Goal: Download file/media

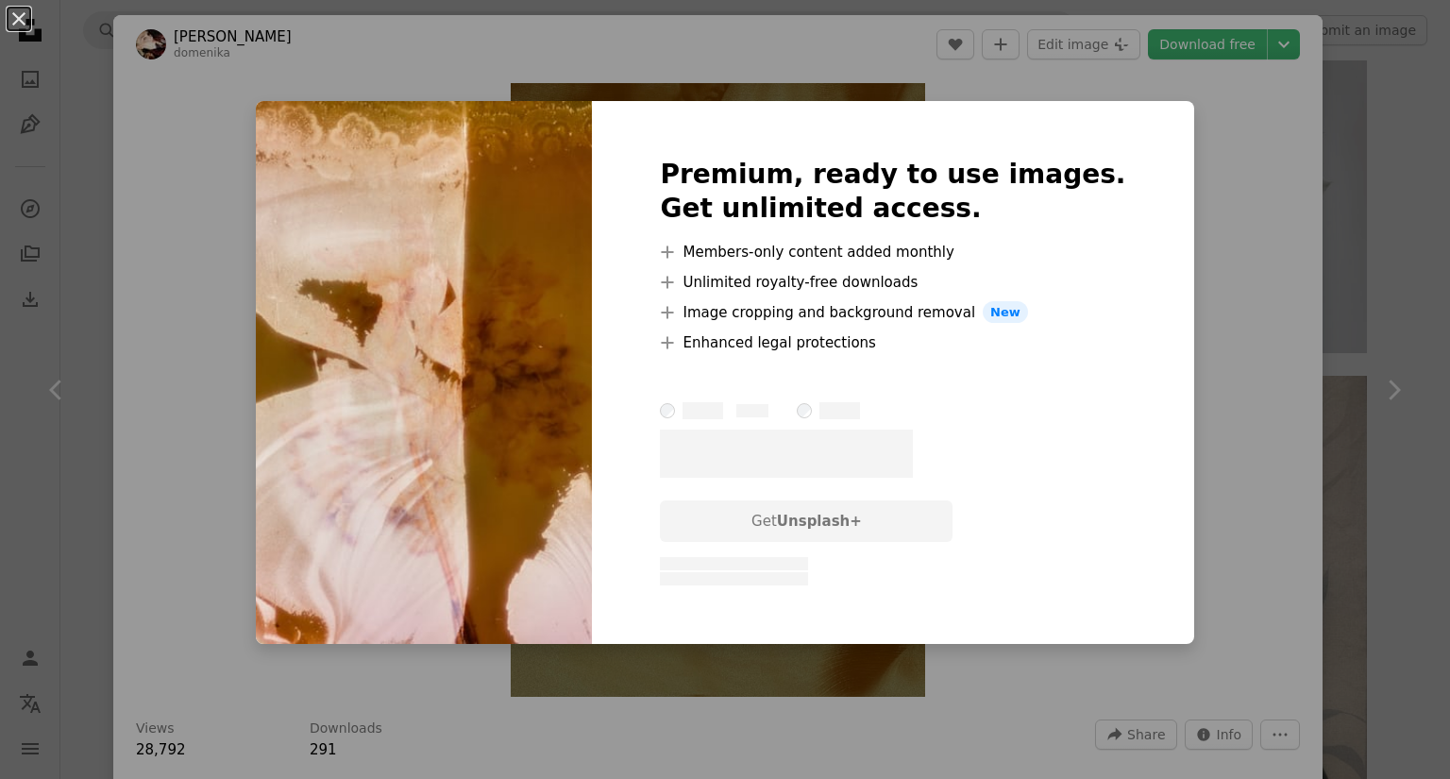
scroll to position [4040, 0]
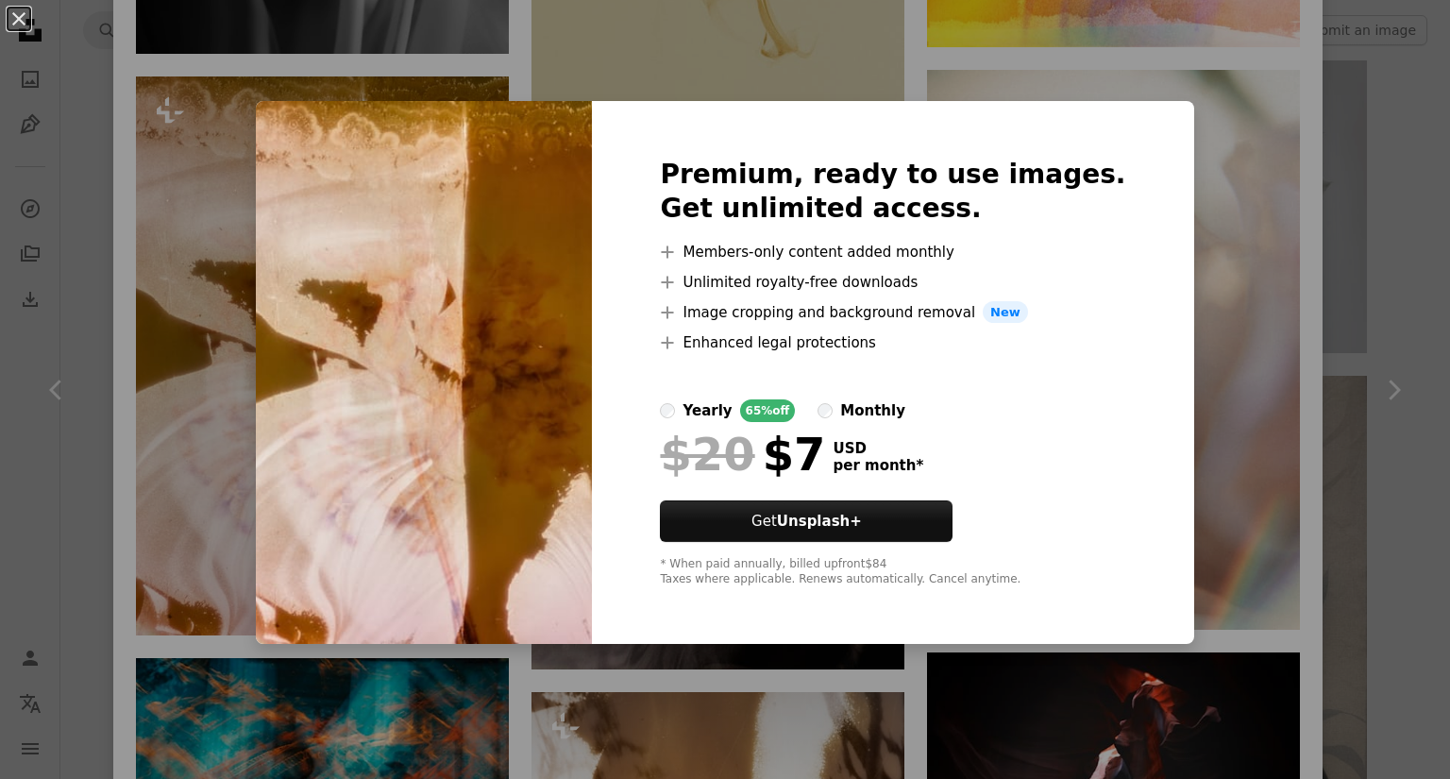
click at [1178, 406] on div "An X shape Premium, ready to use images. Get unlimited access. A plus sign Memb…" at bounding box center [725, 389] width 1450 height 779
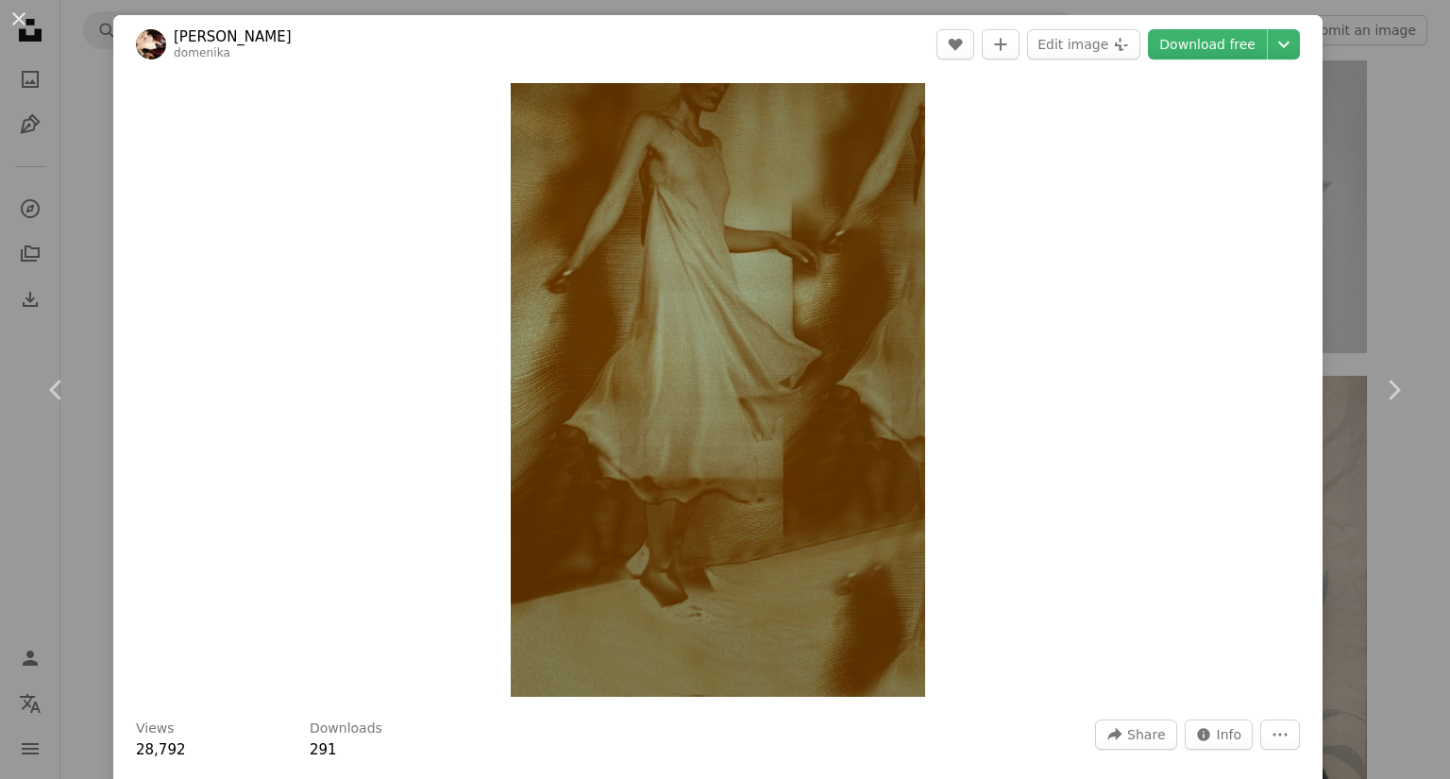
scroll to position [602, 0]
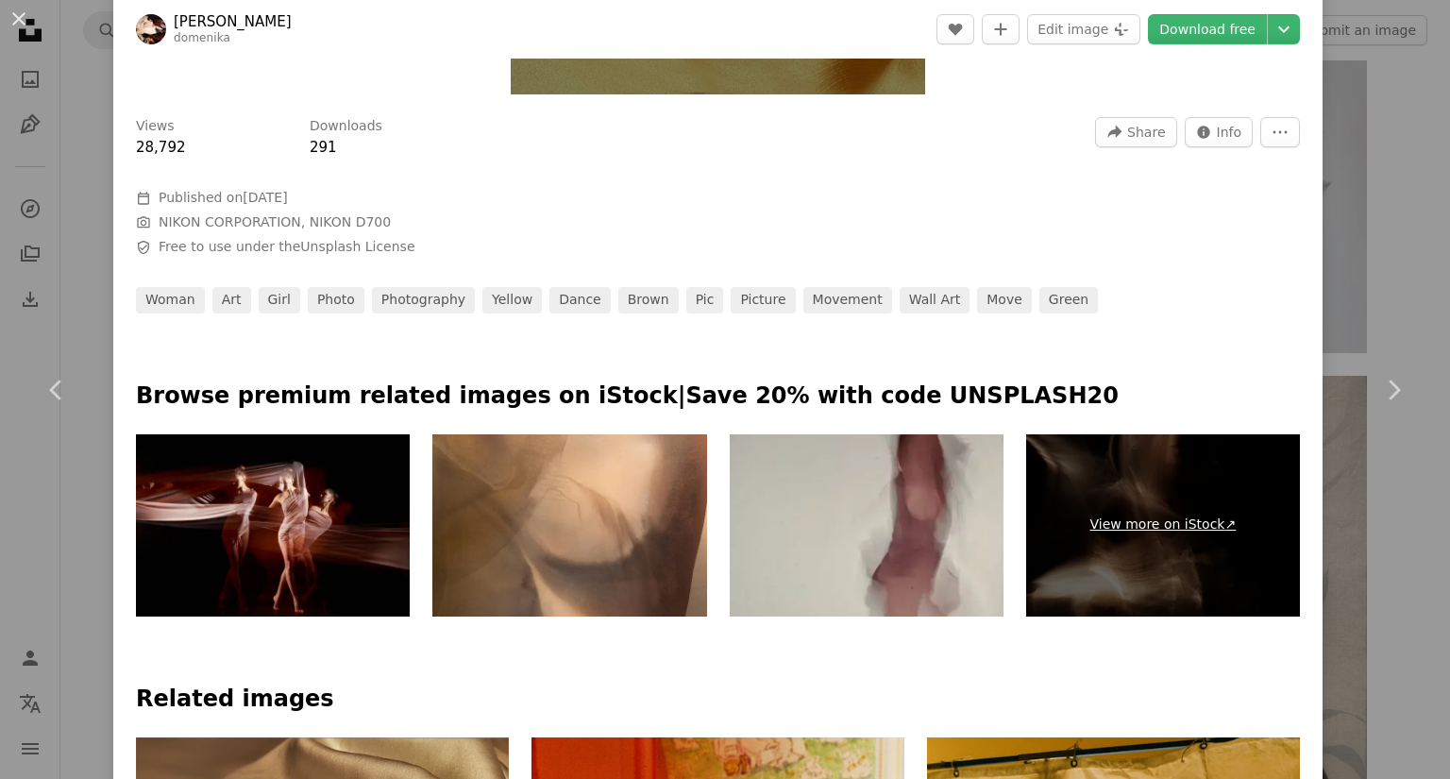
click at [1146, 491] on link "View more on iStock ↗" at bounding box center [1163, 525] width 274 height 183
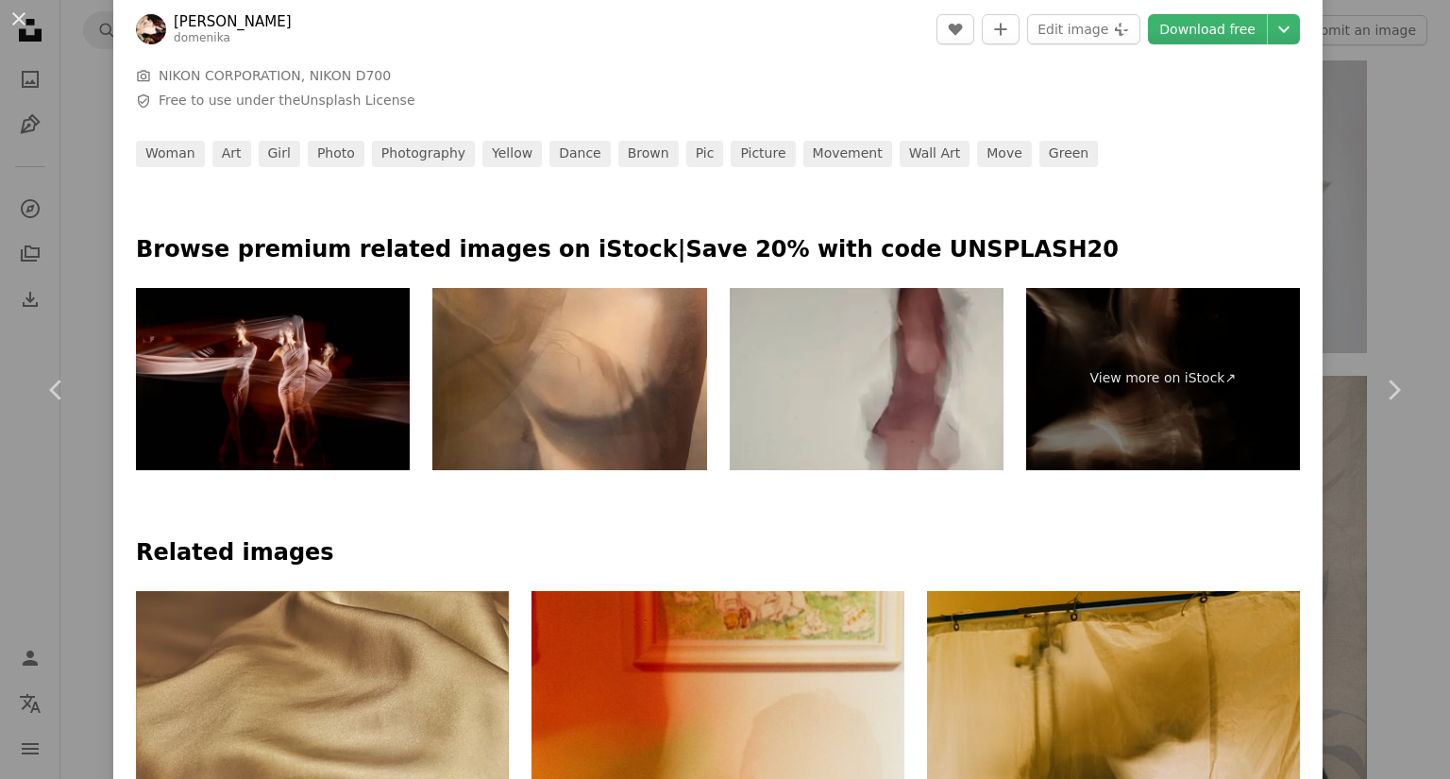
scroll to position [810, 0]
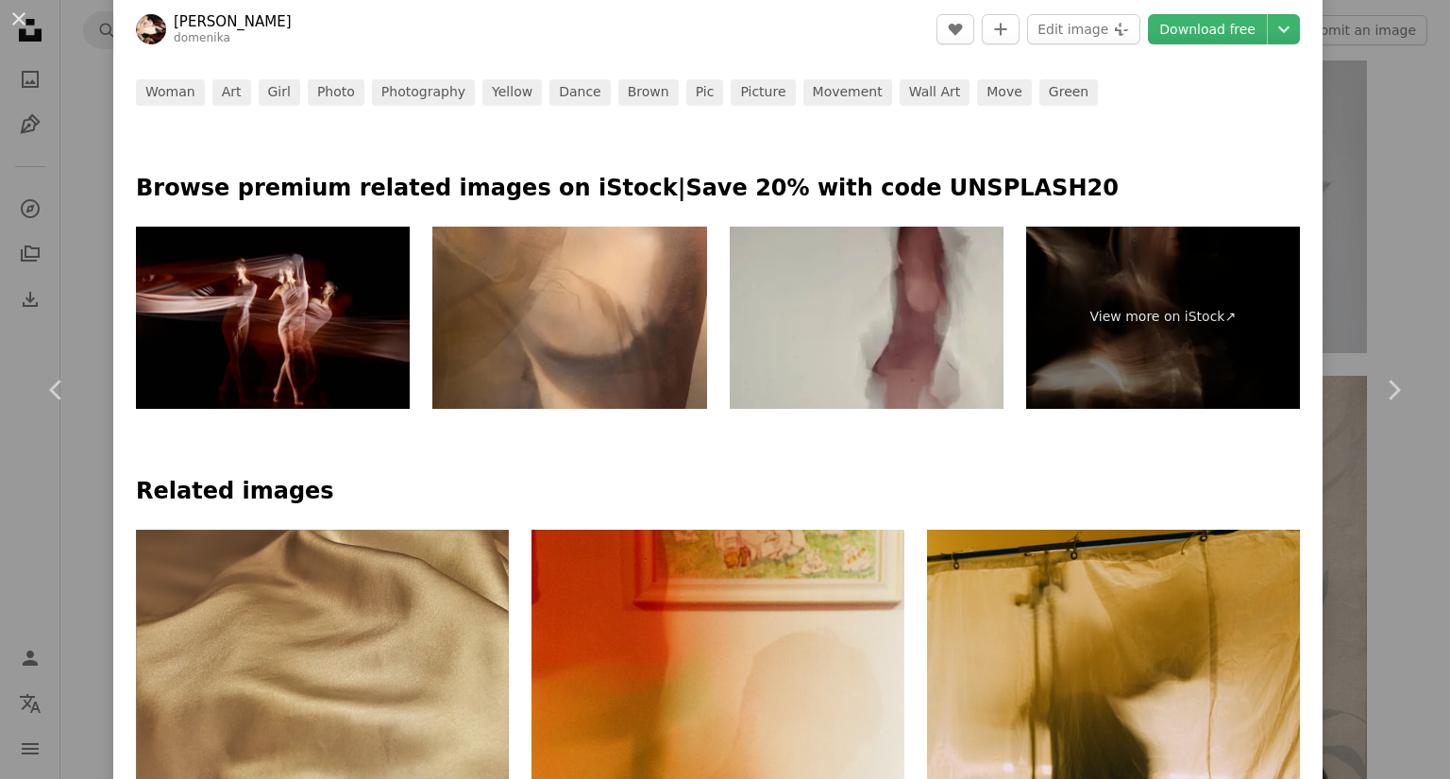
drag, startPoint x: 941, startPoint y: 269, endPoint x: 876, endPoint y: 455, distance: 197.1
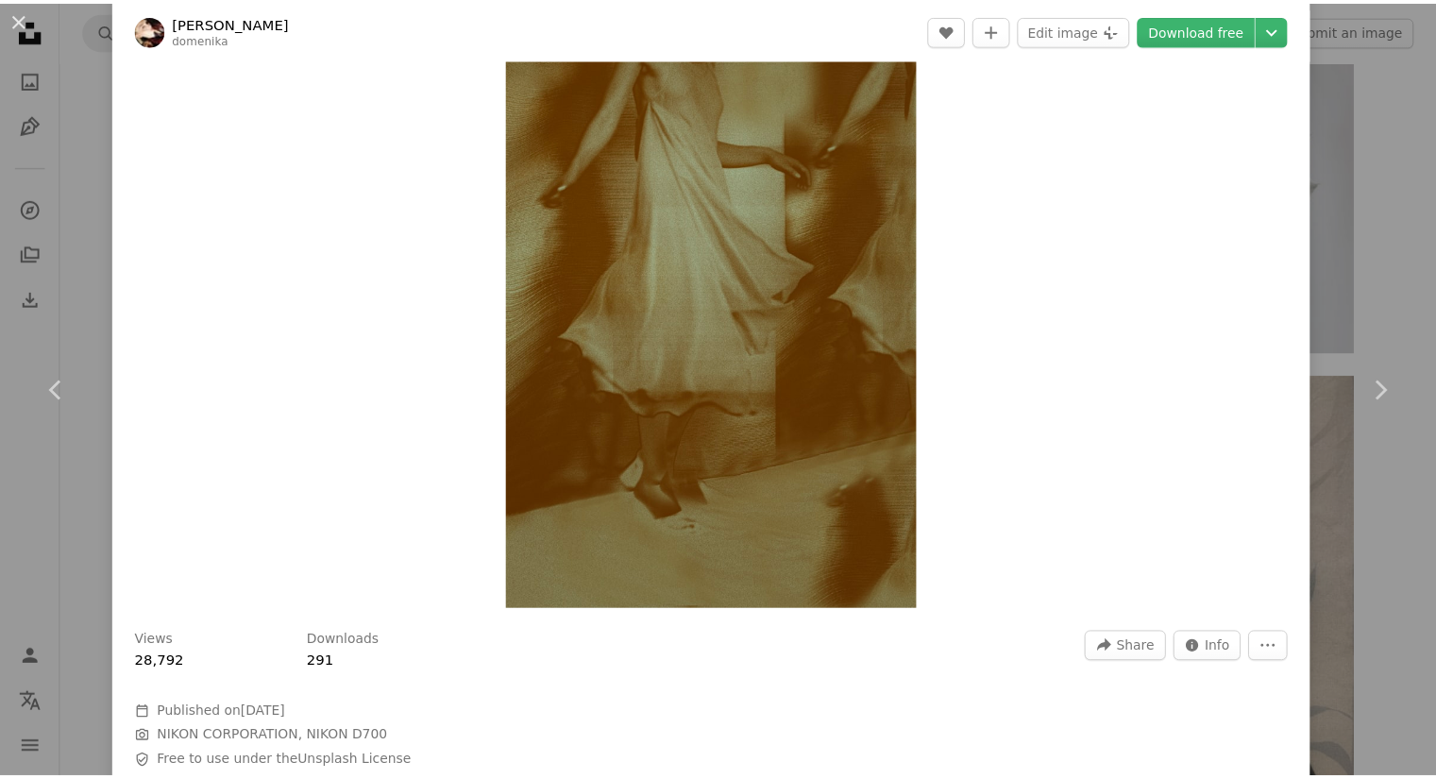
scroll to position [0, 0]
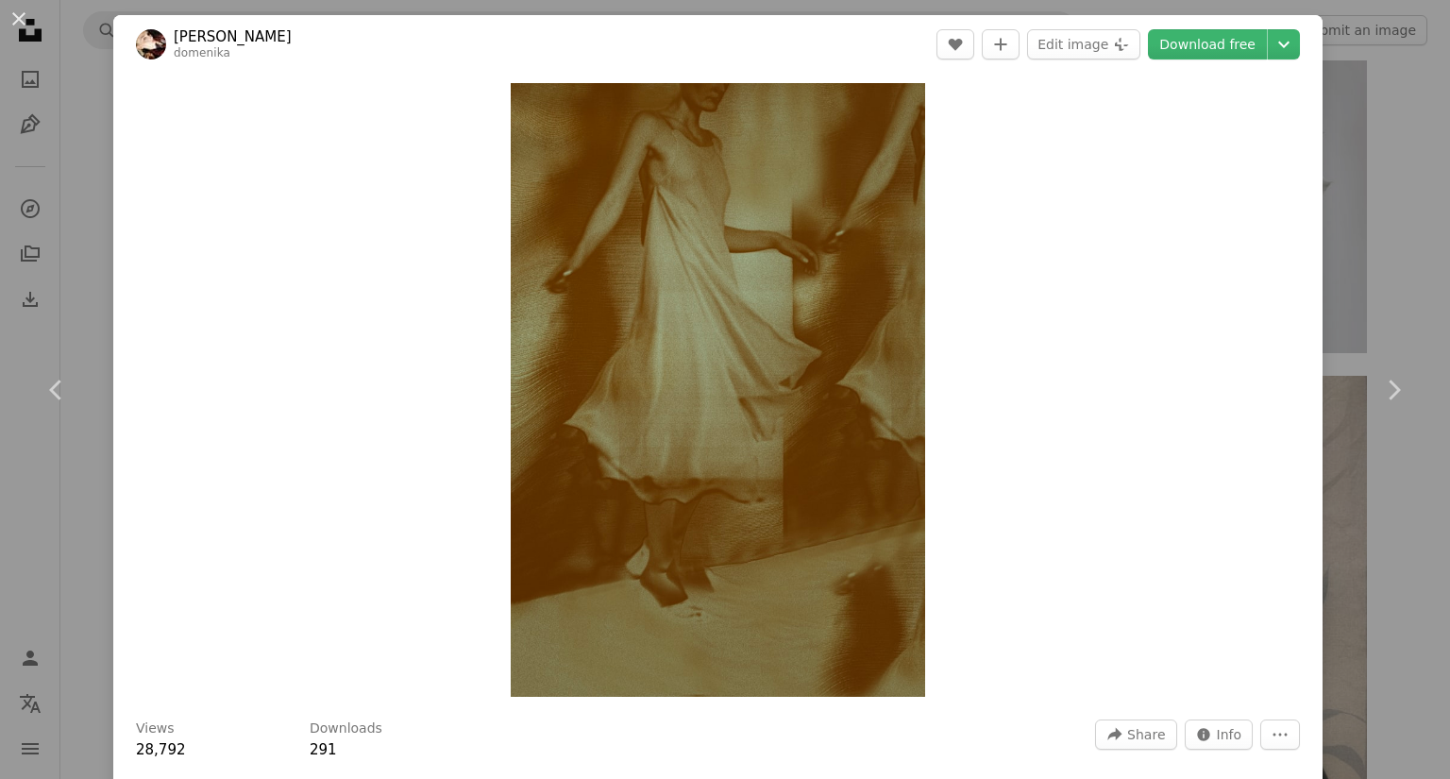
click at [1384, 142] on div "An X shape Chevron left Chevron right [PERSON_NAME] domenika A heart A plus sig…" at bounding box center [725, 389] width 1450 height 779
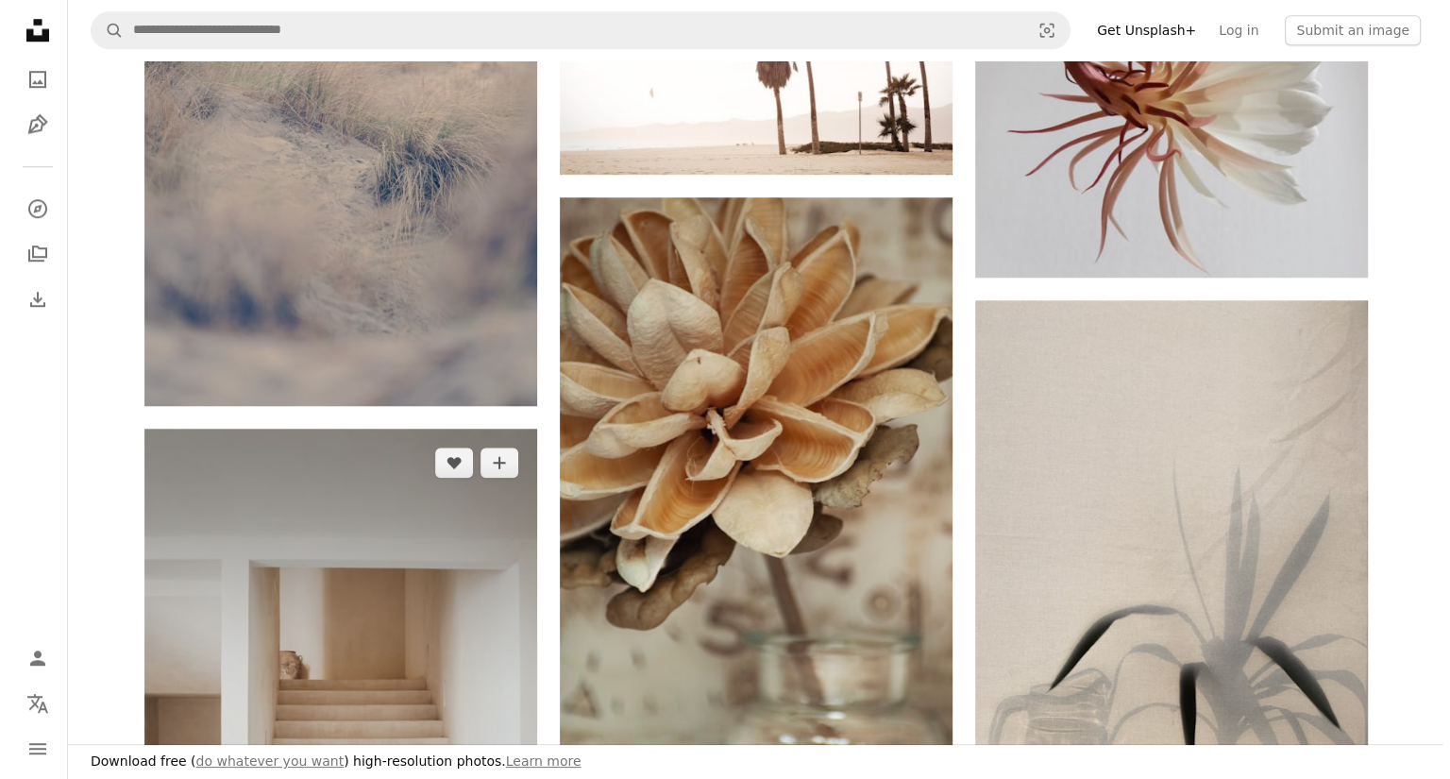
scroll to position [1845, 0]
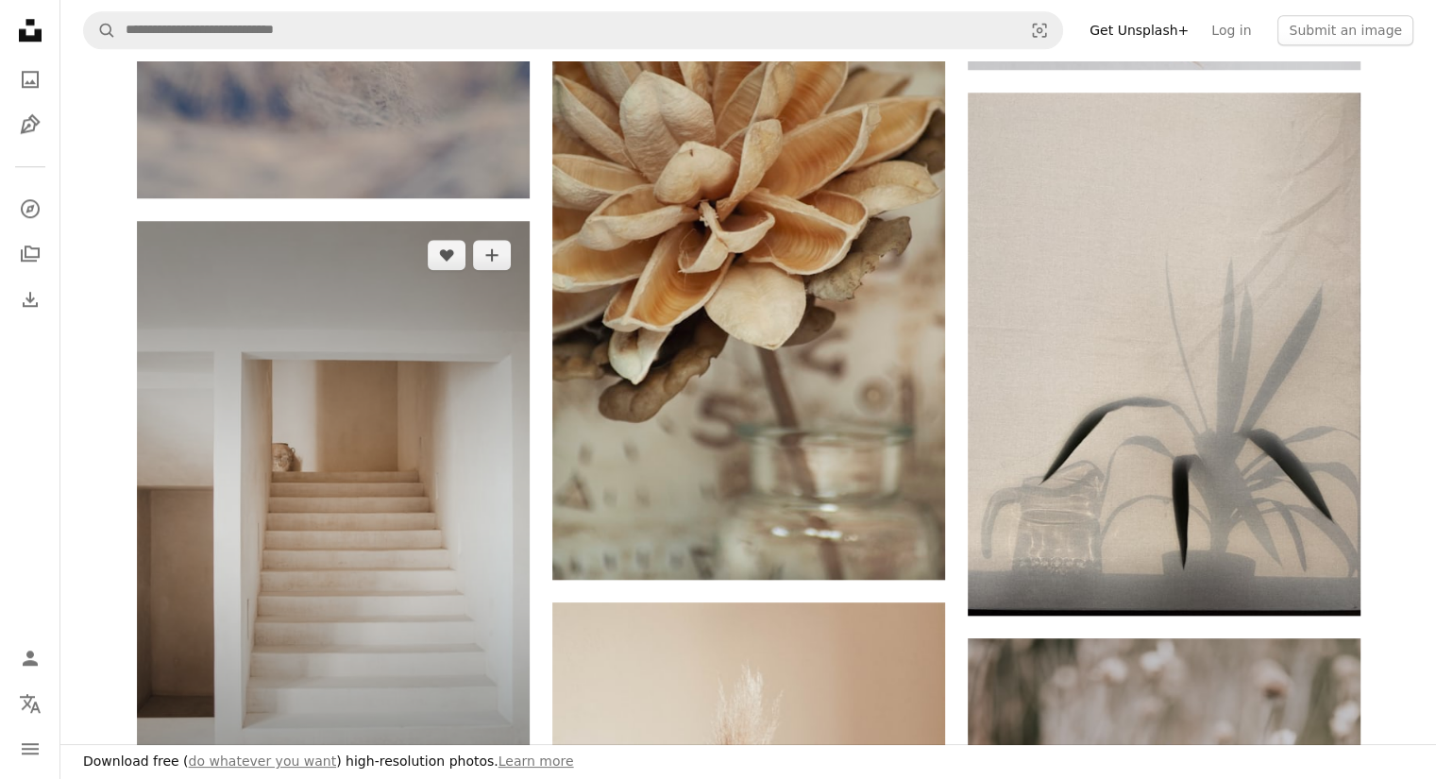
click at [344, 546] on img at bounding box center [333, 515] width 393 height 589
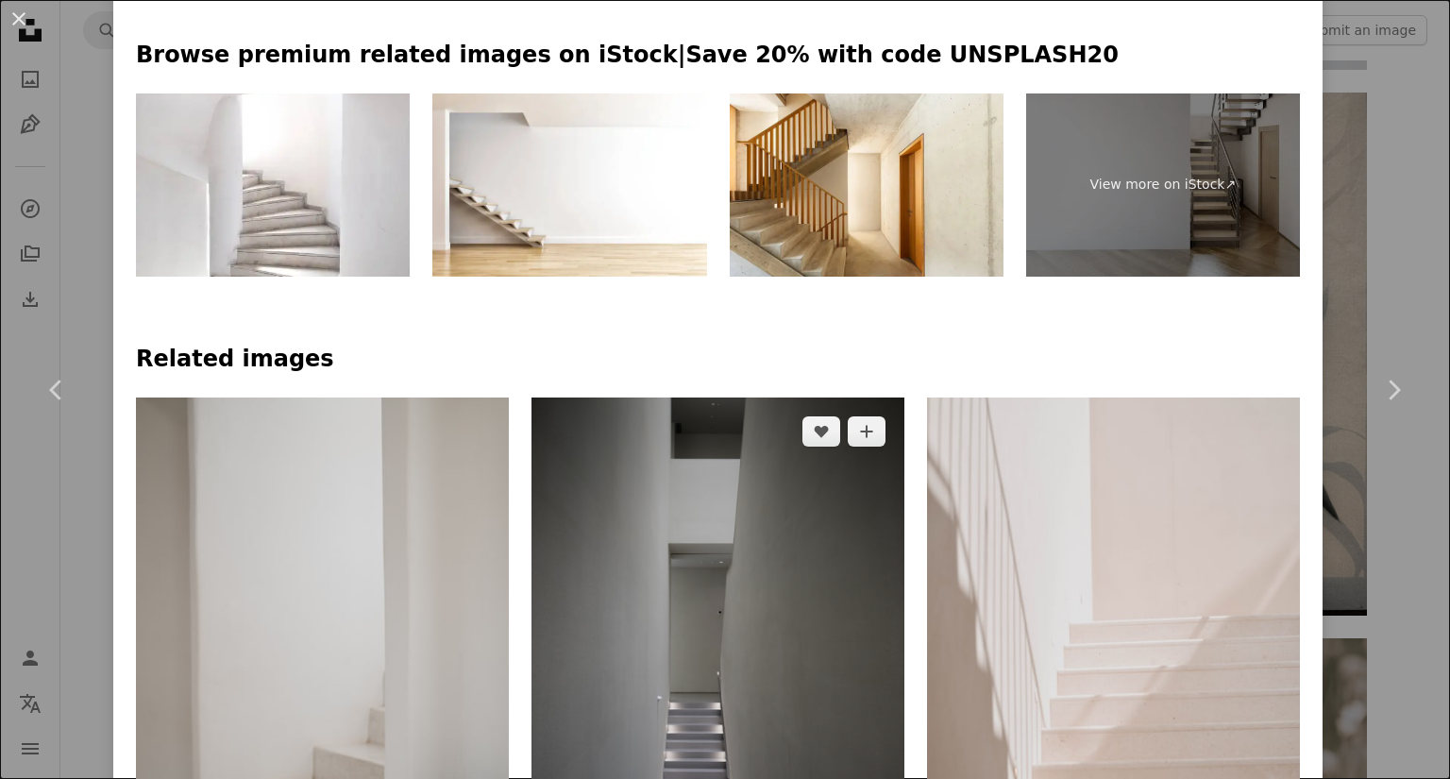
scroll to position [1250, 0]
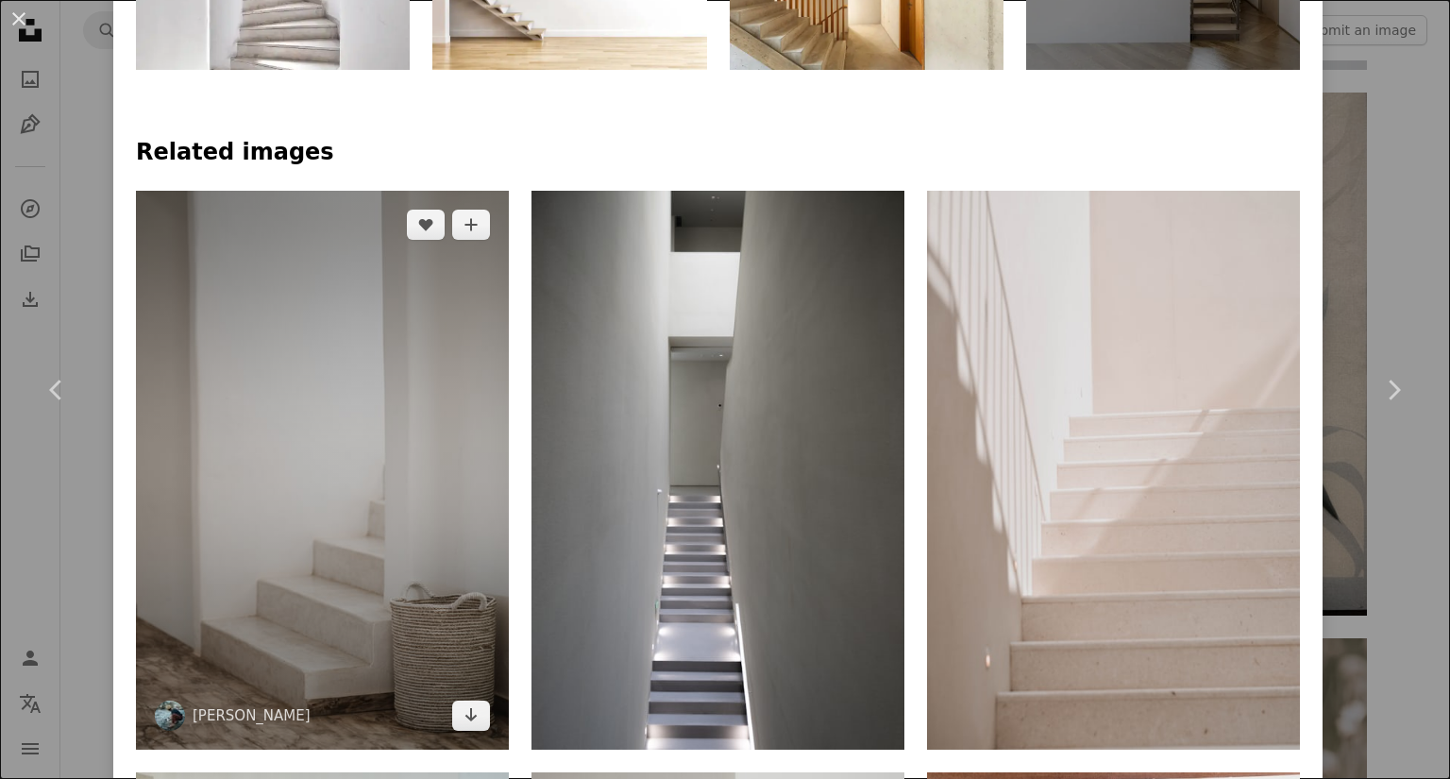
click at [396, 430] on img at bounding box center [322, 471] width 373 height 560
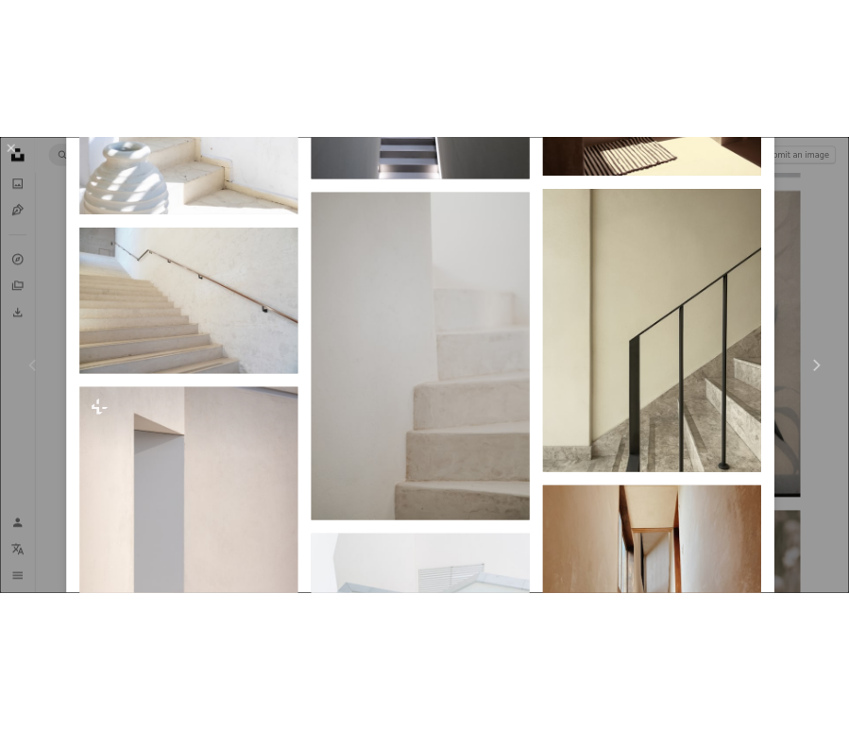
scroll to position [3964, 0]
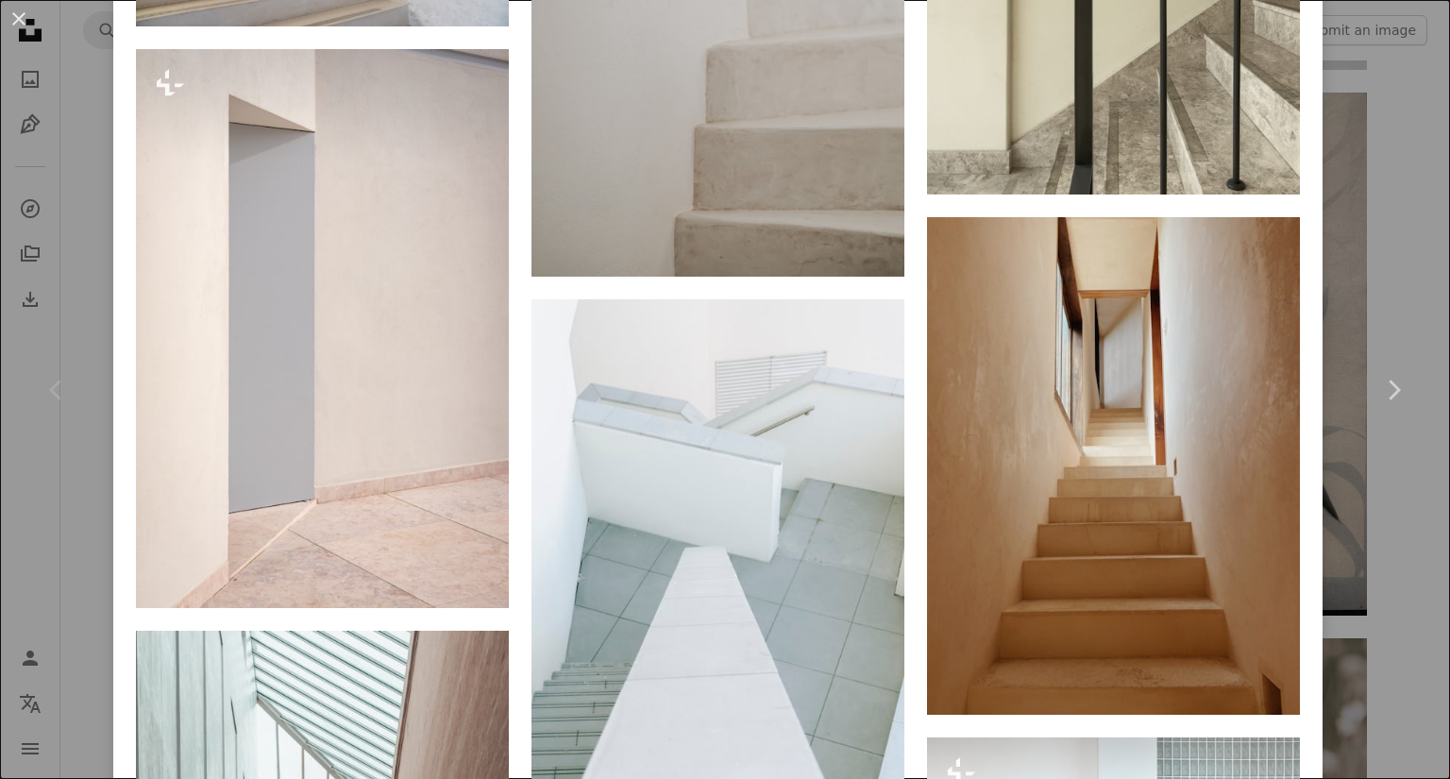
click at [1354, 235] on div "An X shape Chevron left Chevron right [PERSON_NAME] anniespratt A heart A plus …" at bounding box center [725, 389] width 1450 height 779
